Goal: Task Accomplishment & Management: Complete application form

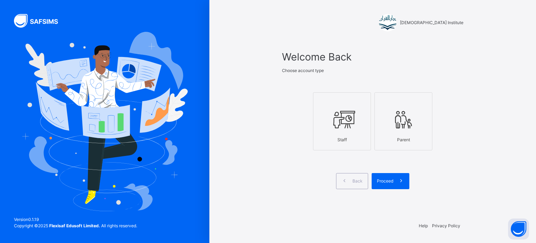
click at [400, 131] on icon at bounding box center [403, 119] width 24 height 26
click at [332, 140] on div "Staff" at bounding box center [342, 139] width 50 height 13
click at [397, 187] on span at bounding box center [401, 181] width 16 height 16
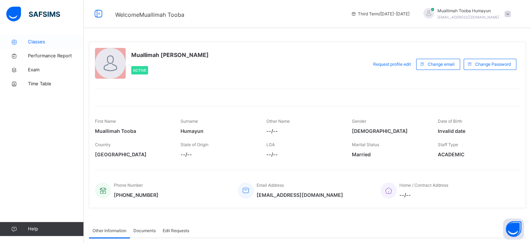
click at [56, 43] on span "Classes" at bounding box center [56, 41] width 56 height 7
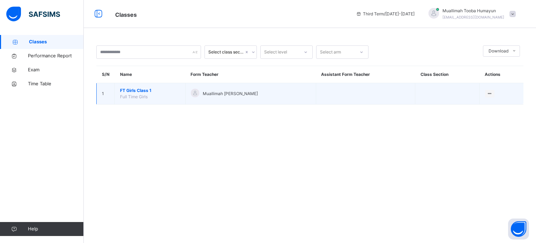
click at [169, 96] on td "FT Girls Class 1 Full Time Girls" at bounding box center [150, 93] width 71 height 21
click at [148, 93] on span "FT Girls Class 1" at bounding box center [150, 90] width 60 height 6
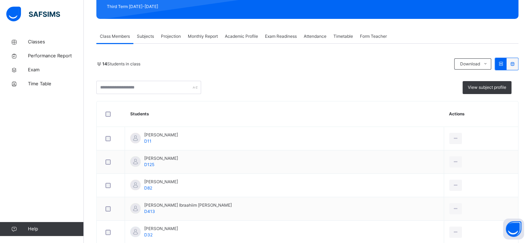
scroll to position [102, 0]
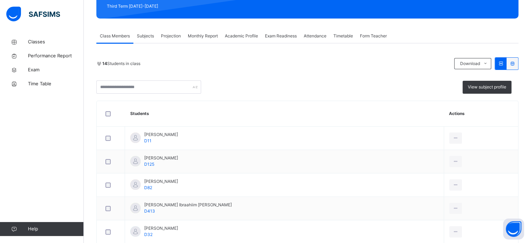
click at [162, 33] on span "Projection" at bounding box center [171, 36] width 20 height 6
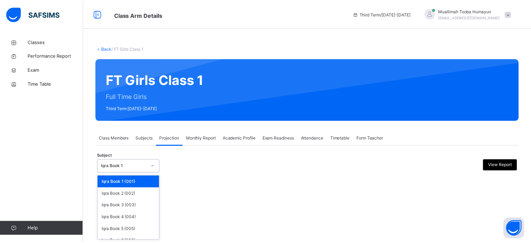
scroll to position [37, 0]
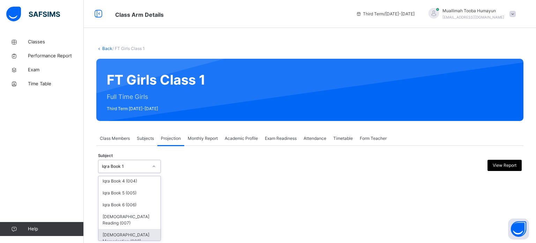
click at [133, 229] on div "[DEMOGRAPHIC_DATA] Memorisation (008)" at bounding box center [129, 238] width 62 height 18
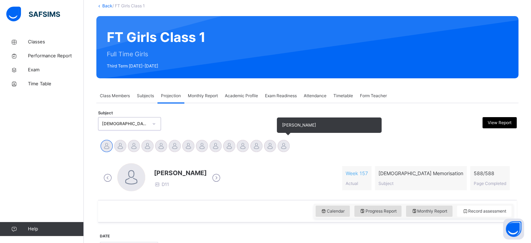
scroll to position [45, 0]
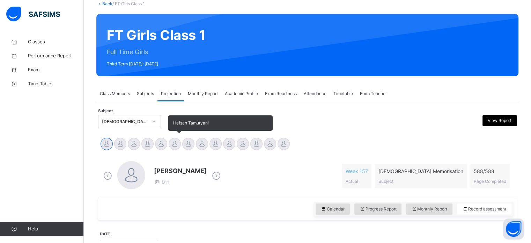
click at [172, 143] on div at bounding box center [175, 143] width 12 height 12
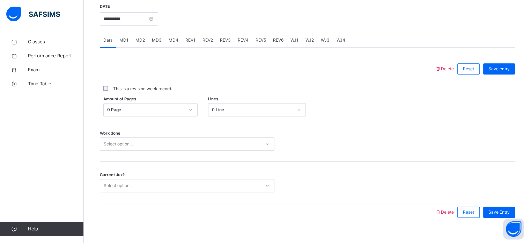
scroll to position [281, 0]
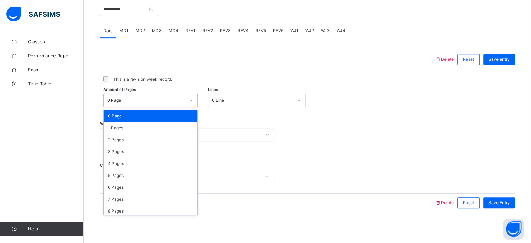
click at [190, 62] on div at bounding box center [267, 59] width 328 height 18
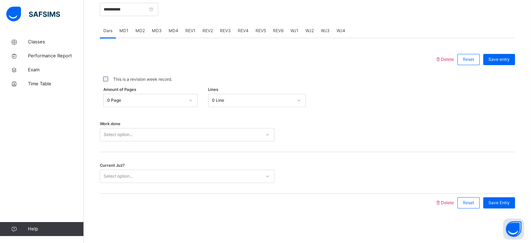
click at [226, 33] on span "REV3" at bounding box center [225, 31] width 11 height 6
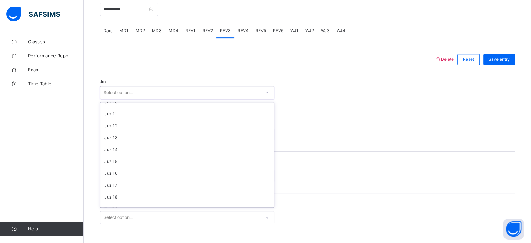
scroll to position [0, 0]
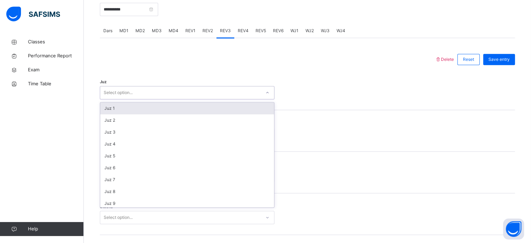
click at [162, 108] on div "Juz 1" at bounding box center [187, 108] width 174 height 12
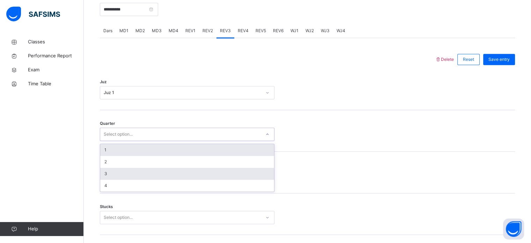
click at [129, 173] on div "3" at bounding box center [187, 173] width 174 height 12
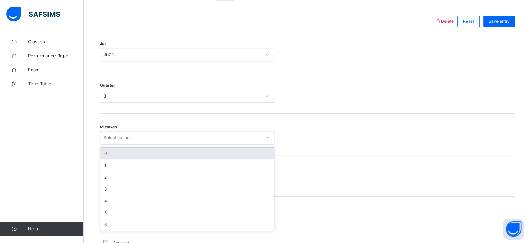
scroll to position [320, 0]
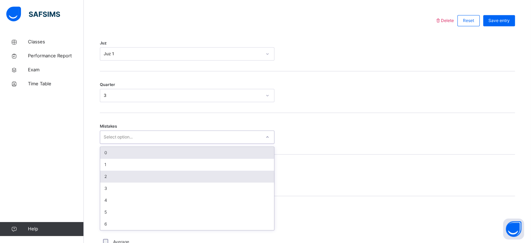
click at [125, 173] on div "2" at bounding box center [187, 176] width 174 height 12
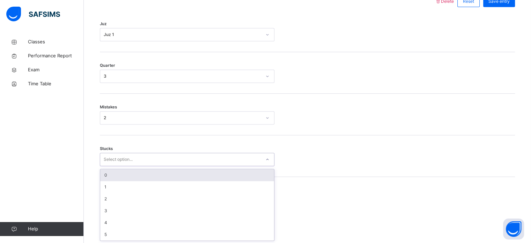
scroll to position [339, 0]
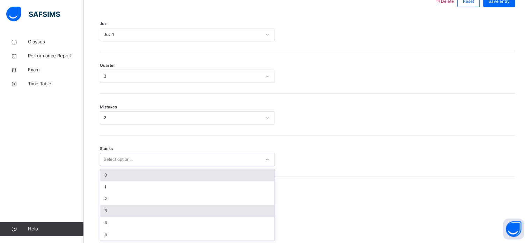
click at [131, 210] on div "3" at bounding box center [187, 210] width 174 height 12
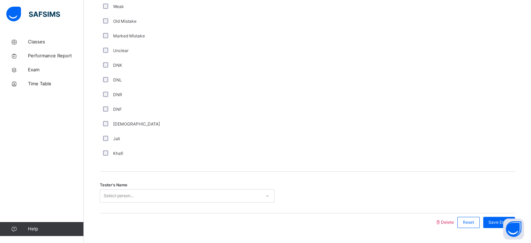
scroll to position [589, 0]
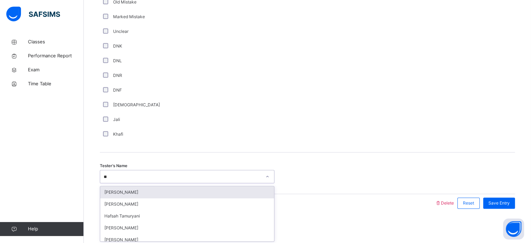
type input "***"
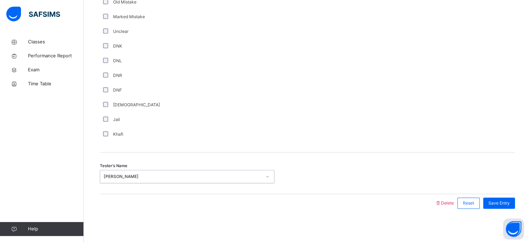
click at [503, 200] on span "Save Entry" at bounding box center [498, 203] width 21 height 6
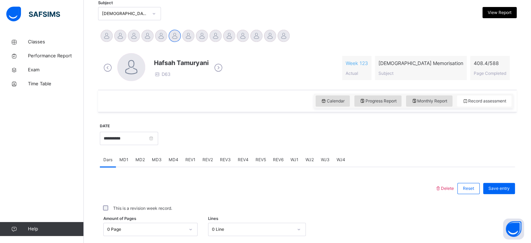
scroll to position [149, 0]
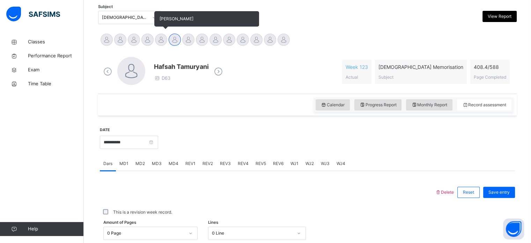
click at [161, 40] on div at bounding box center [161, 39] width 12 height 12
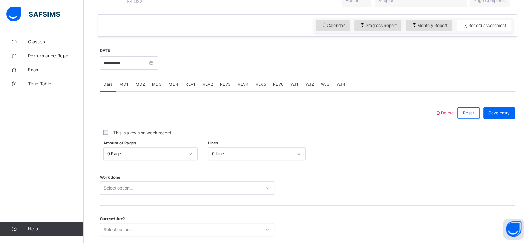
scroll to position [281, 0]
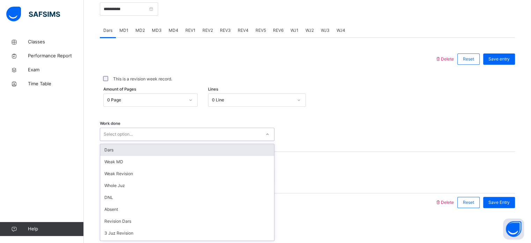
click at [135, 133] on div "Select option..." at bounding box center [180, 134] width 161 height 11
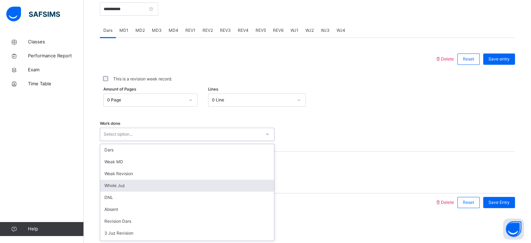
click at [131, 179] on div "Whole Juz" at bounding box center [187, 185] width 174 height 12
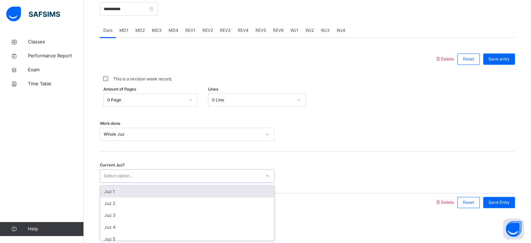
click at [131, 179] on div "Select option..." at bounding box center [118, 175] width 29 height 13
type input "**"
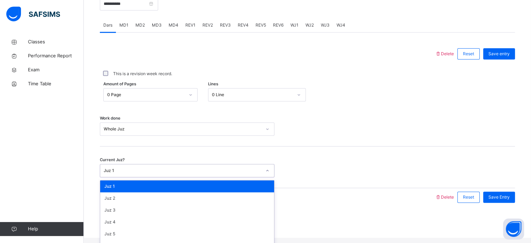
click at [171, 171] on div "Juz 1" at bounding box center [180, 170] width 161 height 11
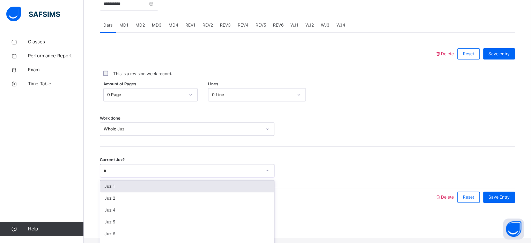
type input "**"
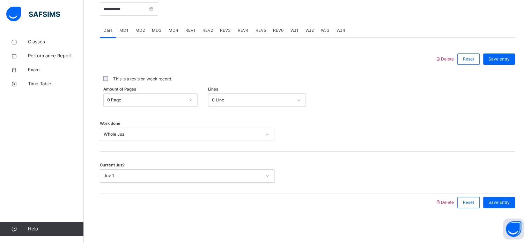
click at [171, 171] on div "Juz 1" at bounding box center [180, 175] width 161 height 11
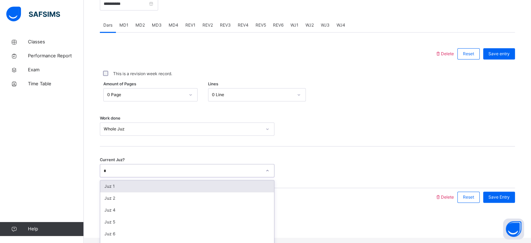
type input "**"
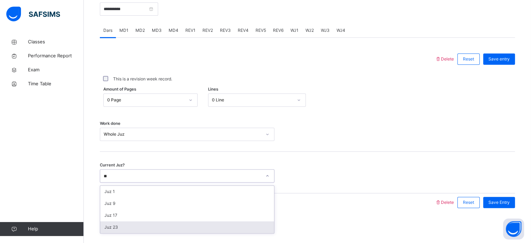
click at [137, 224] on div "Juz 23" at bounding box center [187, 227] width 174 height 12
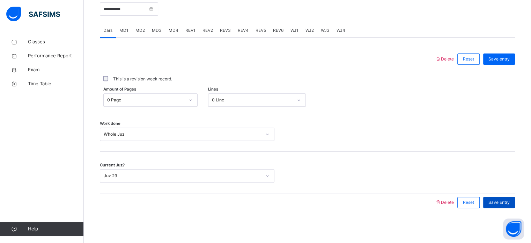
click at [509, 203] on span "Save Entry" at bounding box center [498, 202] width 21 height 6
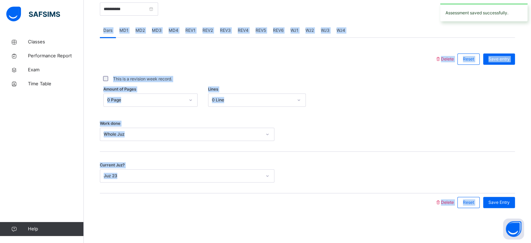
drag, startPoint x: 498, startPoint y: 194, endPoint x: 327, endPoint y: 15, distance: 248.3
click at [327, 15] on div "**********" at bounding box center [307, 102] width 415 height 232
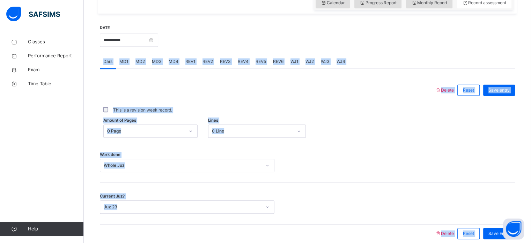
scroll to position [245, 0]
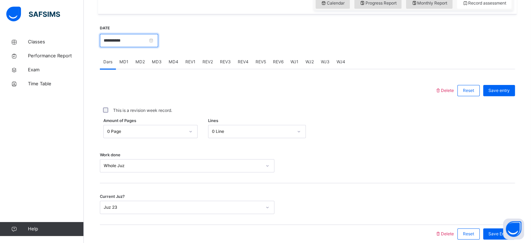
click at [151, 43] on input "**********" at bounding box center [129, 40] width 58 height 13
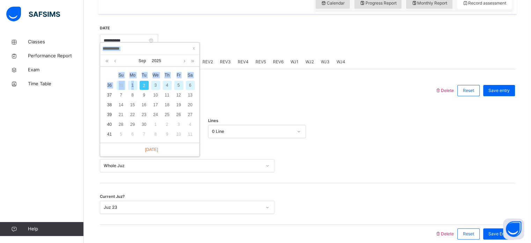
drag, startPoint x: 151, startPoint y: 43, endPoint x: 136, endPoint y: 88, distance: 47.6
click at [136, 88] on div "**********" at bounding box center [149, 99] width 99 height 113
click at [136, 88] on div "1" at bounding box center [132, 85] width 9 height 9
type input "**********"
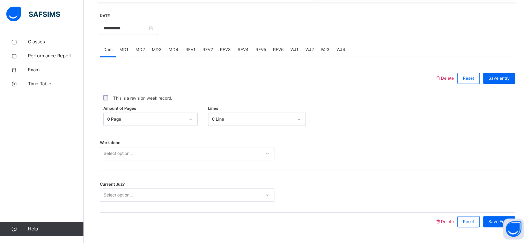
scroll to position [257, 0]
click at [121, 149] on div "Work done Select option..." at bounding box center [307, 150] width 415 height 42
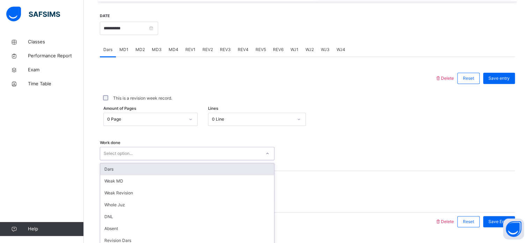
scroll to position [281, 0]
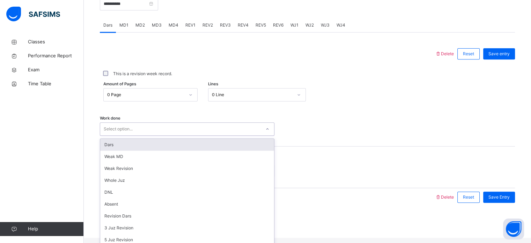
click at [114, 135] on div "option Dars focused, 1 of 14. 14 results available. Use Up and Down to choose o…" at bounding box center [187, 128] width 174 height 13
type input "***"
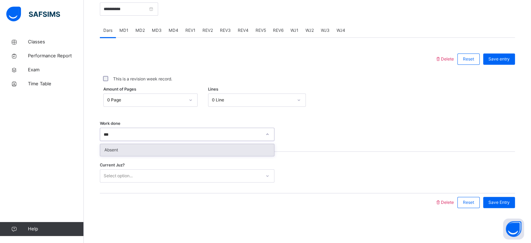
click at [123, 152] on div "Absent" at bounding box center [187, 150] width 174 height 12
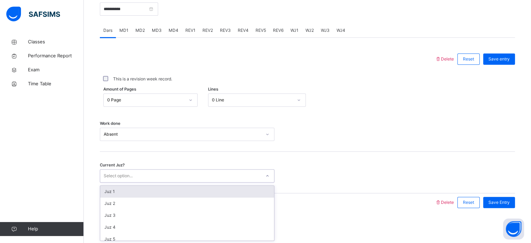
click at [117, 179] on div "Select option..." at bounding box center [118, 175] width 29 height 13
type input "**"
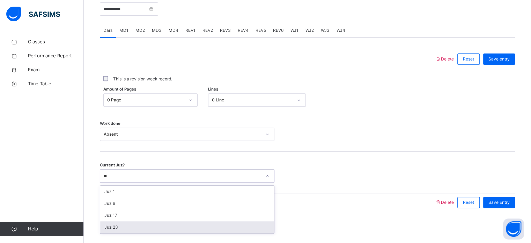
click at [114, 226] on div "Juz 23" at bounding box center [187, 227] width 174 height 12
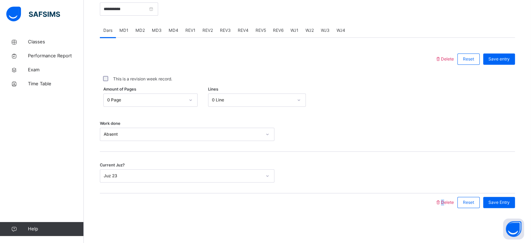
click at [114, 226] on div "Back / FT Girls Class 1 FT Girls Class 1 Full Time Girls Third Term [DATE]-[DAT…" at bounding box center [307, 1] width 447 height 484
click at [509, 202] on span "Save Entry" at bounding box center [498, 202] width 21 height 6
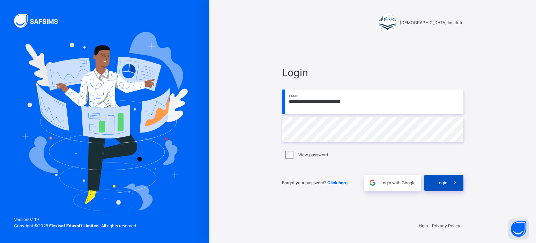
click at [441, 180] on span "Login" at bounding box center [442, 182] width 11 height 6
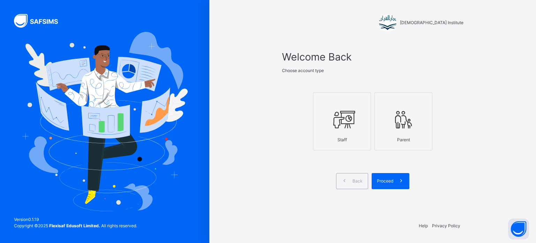
click at [328, 138] on div "Staff" at bounding box center [342, 139] width 50 height 13
drag, startPoint x: 397, startPoint y: 185, endPoint x: 267, endPoint y: 185, distance: 130.5
click at [267, 185] on div "Darul Quran Institute Welcome Back Choose account type Staff Parent Back Procee…" at bounding box center [372, 121] width 327 height 243
click at [385, 181] on span "Proceed" at bounding box center [385, 181] width 16 height 6
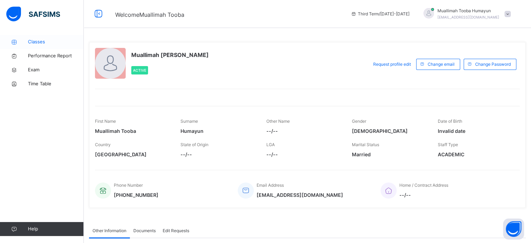
click at [48, 36] on link "Classes" at bounding box center [42, 42] width 84 height 14
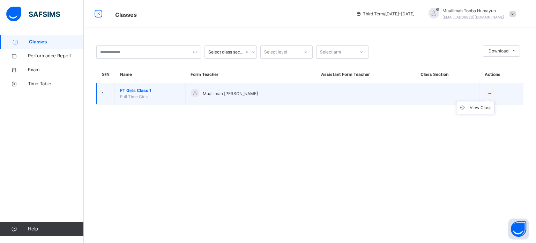
click at [490, 93] on icon at bounding box center [490, 93] width 6 height 5
click at [472, 110] on div "View Class" at bounding box center [481, 107] width 22 height 7
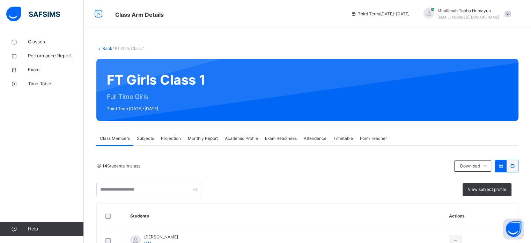
click at [175, 144] on div "Projection" at bounding box center [170, 138] width 27 height 14
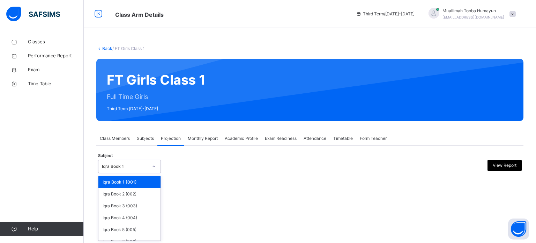
click at [131, 240] on div "Back / FT Girls Class 1 FT Girls Class 1 Full Time Girls Third Term [DATE]-[DAT…" at bounding box center [310, 121] width 452 height 243
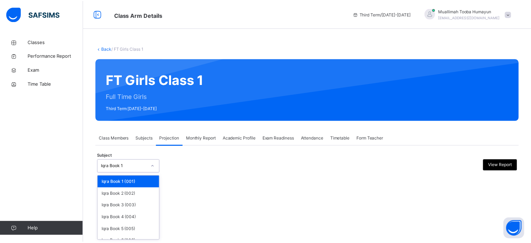
scroll to position [37, 0]
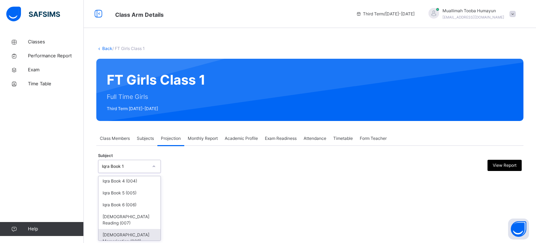
click at [130, 229] on div "[DEMOGRAPHIC_DATA] Memorisation (008)" at bounding box center [129, 238] width 62 height 18
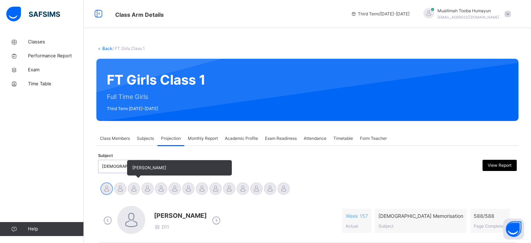
click at [133, 182] on div at bounding box center [134, 188] width 12 height 12
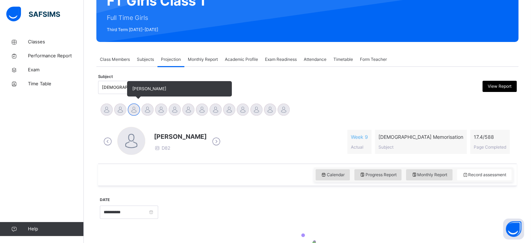
scroll to position [123, 0]
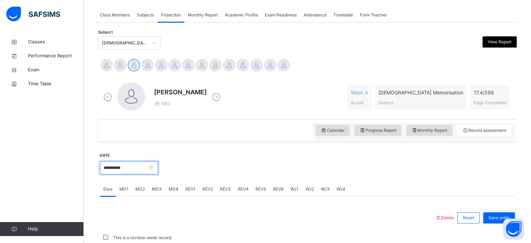
click at [144, 167] on input "**********" at bounding box center [129, 167] width 58 height 13
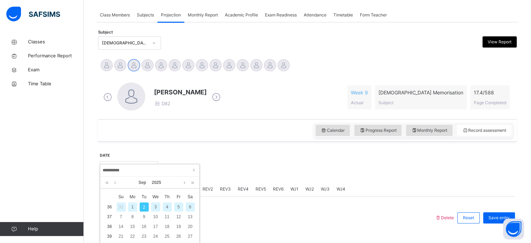
click at [133, 207] on div "1" at bounding box center [132, 206] width 9 height 9
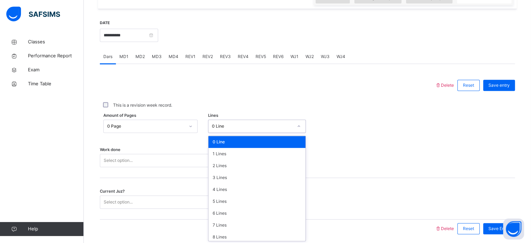
scroll to position [256, 0]
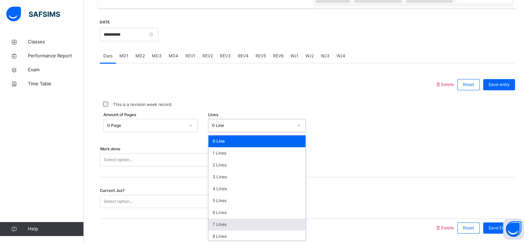
click at [222, 223] on div "7 Lines" at bounding box center [256, 224] width 97 height 12
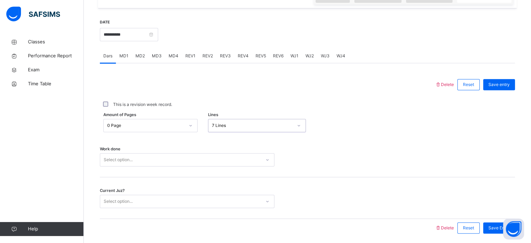
scroll to position [281, 0]
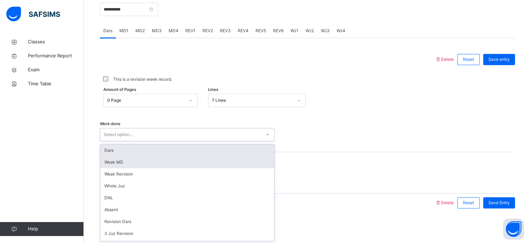
click at [127, 167] on div "Weak MD" at bounding box center [187, 162] width 174 height 12
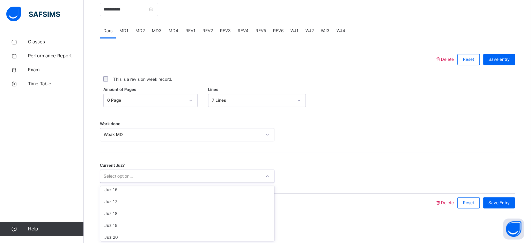
scroll to position [301, 0]
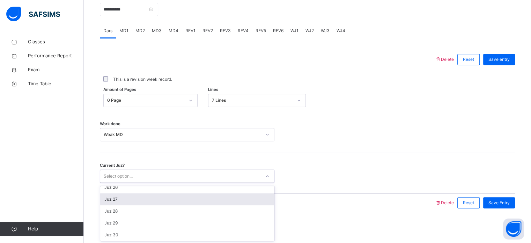
click at [118, 197] on div "Juz 27" at bounding box center [187, 199] width 174 height 12
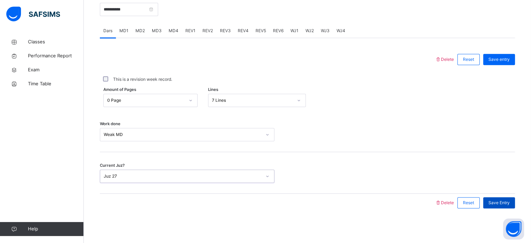
click at [502, 205] on span "Save Entry" at bounding box center [498, 202] width 21 height 6
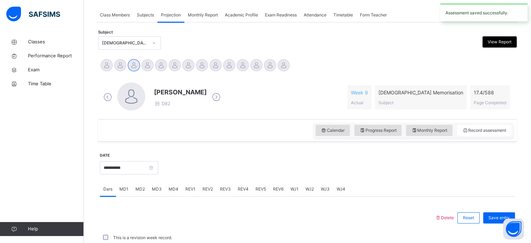
scroll to position [281, 0]
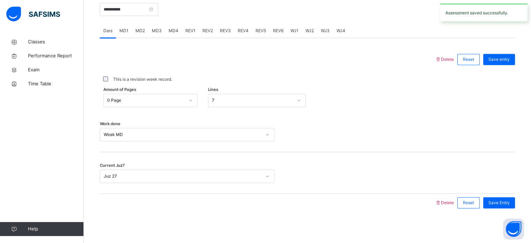
click at [169, 35] on div "MD4" at bounding box center [173, 31] width 17 height 14
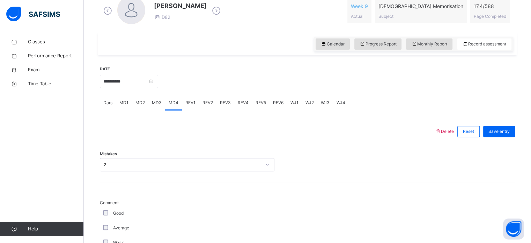
scroll to position [209, 0]
click at [147, 78] on input "**********" at bounding box center [129, 81] width 58 height 13
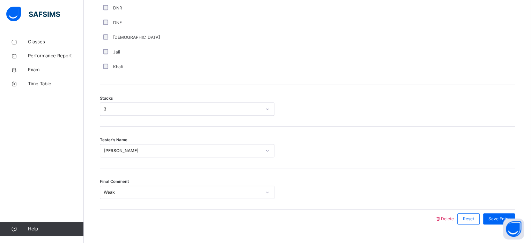
scroll to position [530, 0]
click at [503, 224] on button "Open asap" at bounding box center [513, 228] width 21 height 21
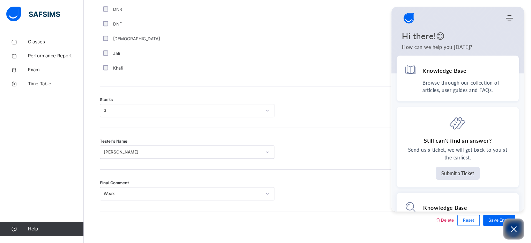
click at [301, 169] on div "Final Comment Weak" at bounding box center [307, 190] width 415 height 42
click at [307, 192] on div at bounding box center [307, 193] width 59 height 13
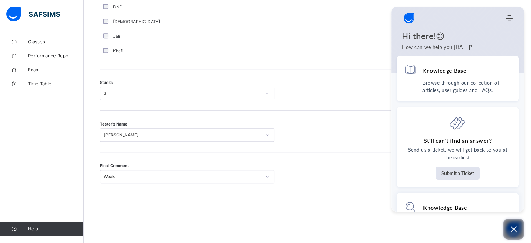
click at [513, 231] on icon "Open asap" at bounding box center [513, 228] width 9 height 9
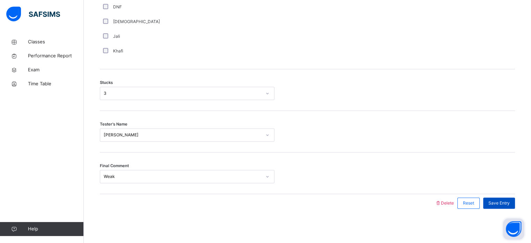
click at [502, 204] on span "Save Entry" at bounding box center [498, 203] width 21 height 6
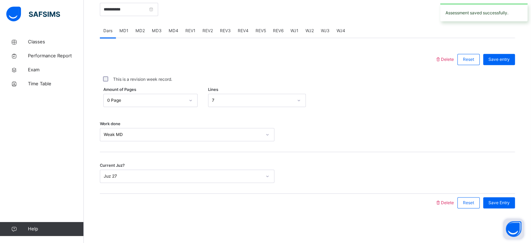
scroll to position [243, 0]
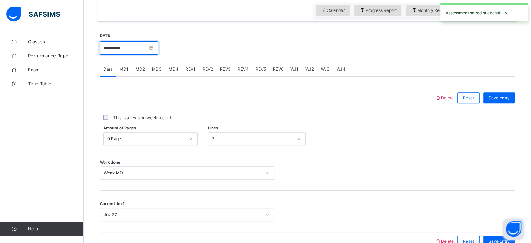
click at [128, 45] on input "**********" at bounding box center [129, 47] width 58 height 13
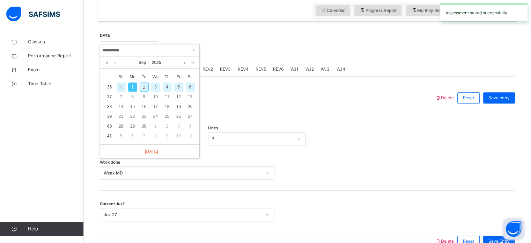
click at [147, 86] on div "2" at bounding box center [144, 86] width 9 height 9
type input "**********"
